Goal: Information Seeking & Learning: Learn about a topic

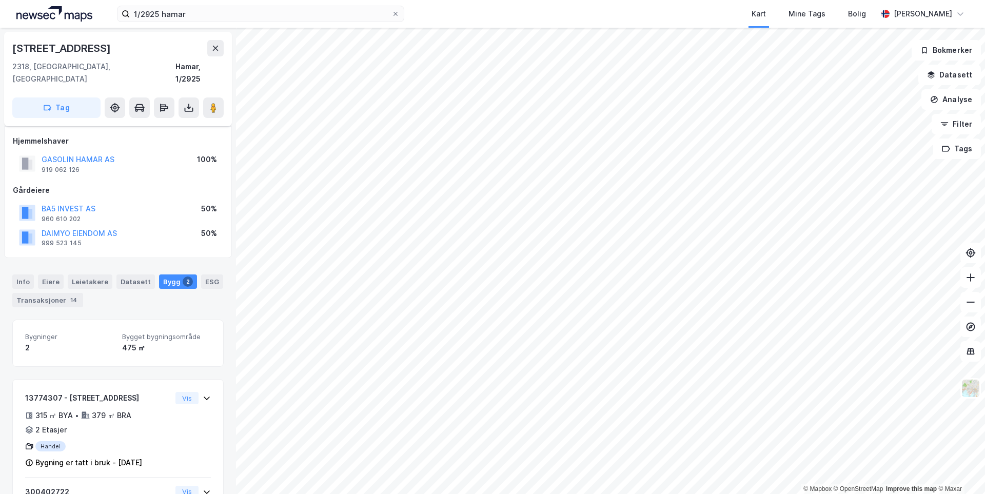
scroll to position [81, 0]
